Goal: Check status: Check status

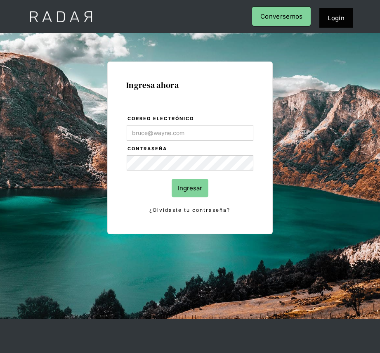
type input "[PERSON_NAME][EMAIL_ADDRESS][DOMAIN_NAME]"
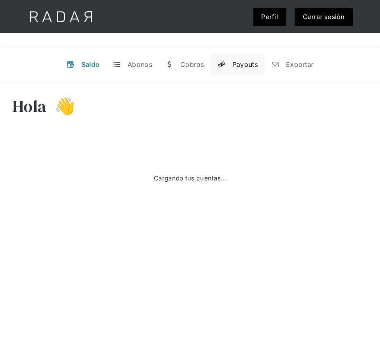
click at [254, 63] on div "Payouts" at bounding box center [245, 64] width 26 height 8
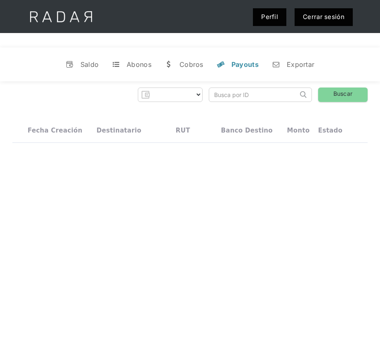
click at [257, 93] on input "search" at bounding box center [253, 95] width 89 height 14
click at [180, 91] on select "Form" at bounding box center [178, 94] width 50 height 13
click at [196, 96] on select "Form" at bounding box center [178, 94] width 50 height 13
click at [197, 97] on select "dlocal demergechile fcacl2 remitee clpro [PERSON_NAME] urigol radar-cliente rad…" at bounding box center [144, 94] width 116 height 13
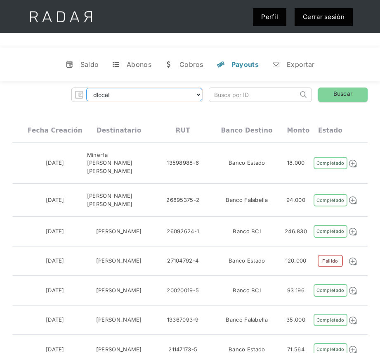
select select "prontopaga"
click at [225, 92] on input "search" at bounding box center [253, 95] width 89 height 14
paste input "3a80ab8d-59a9-4e6f-b40a-203927635aca"
type input "3a80ab8d-59a9-4e6f-b40a-203927635aca"
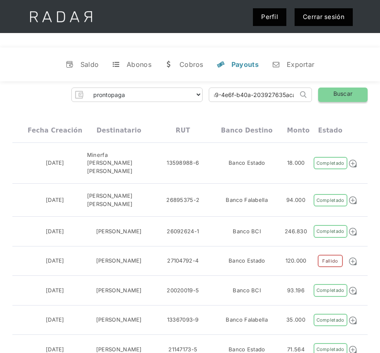
click at [350, 90] on link "Buscar" at bounding box center [343, 94] width 50 height 14
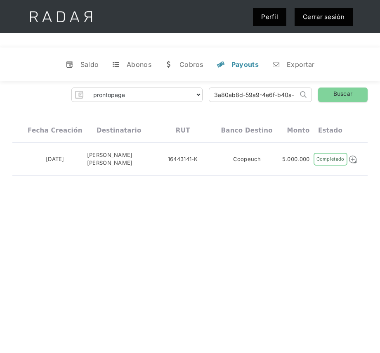
click at [289, 92] on input "3a80ab8d-59a9-4e6f-b40a-203927635aca" at bounding box center [253, 95] width 89 height 14
drag, startPoint x: 214, startPoint y: 95, endPoint x: 347, endPoint y: 88, distance: 132.6
click at [348, 92] on div "dlocal demergechile fcacl2 remitee clpro [PERSON_NAME] urigol radar-cliente rad…" at bounding box center [189, 94] width 355 height 14
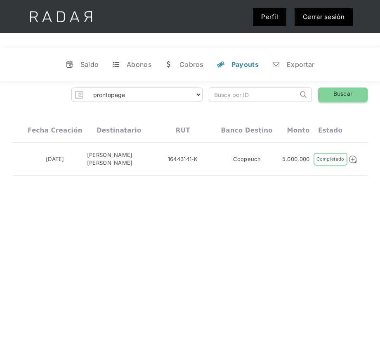
paste input "561f4da6-f0ed-4b89-8659-6353168e1614"
type input "561f4da6-f0ed-4b89-8659-6353168e1614"
click at [328, 95] on link "Buscar" at bounding box center [343, 94] width 50 height 14
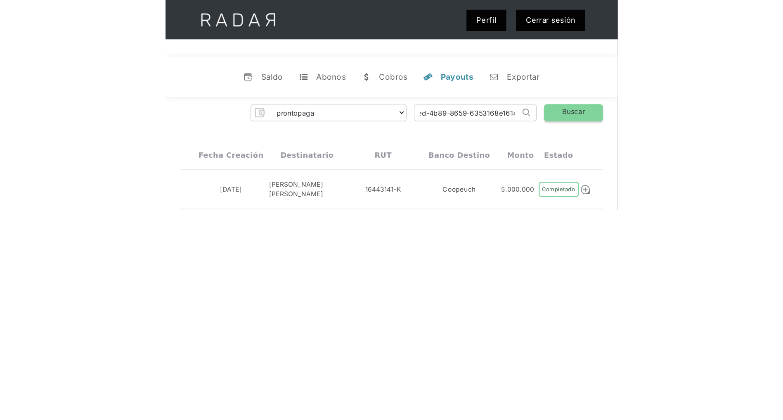
scroll to position [0, 0]
